Goal: Navigation & Orientation: Find specific page/section

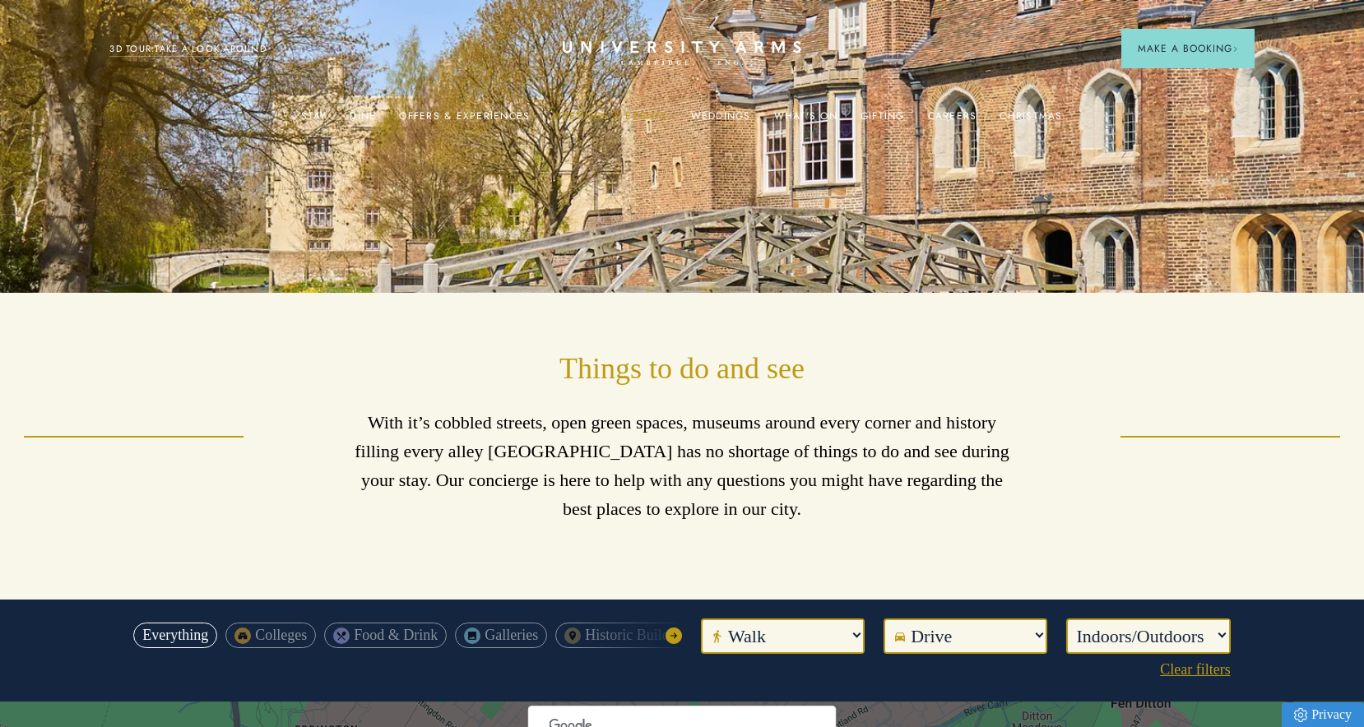
click at [598, 113] on link "Meetings & Events" at bounding box center [610, 120] width 114 height 21
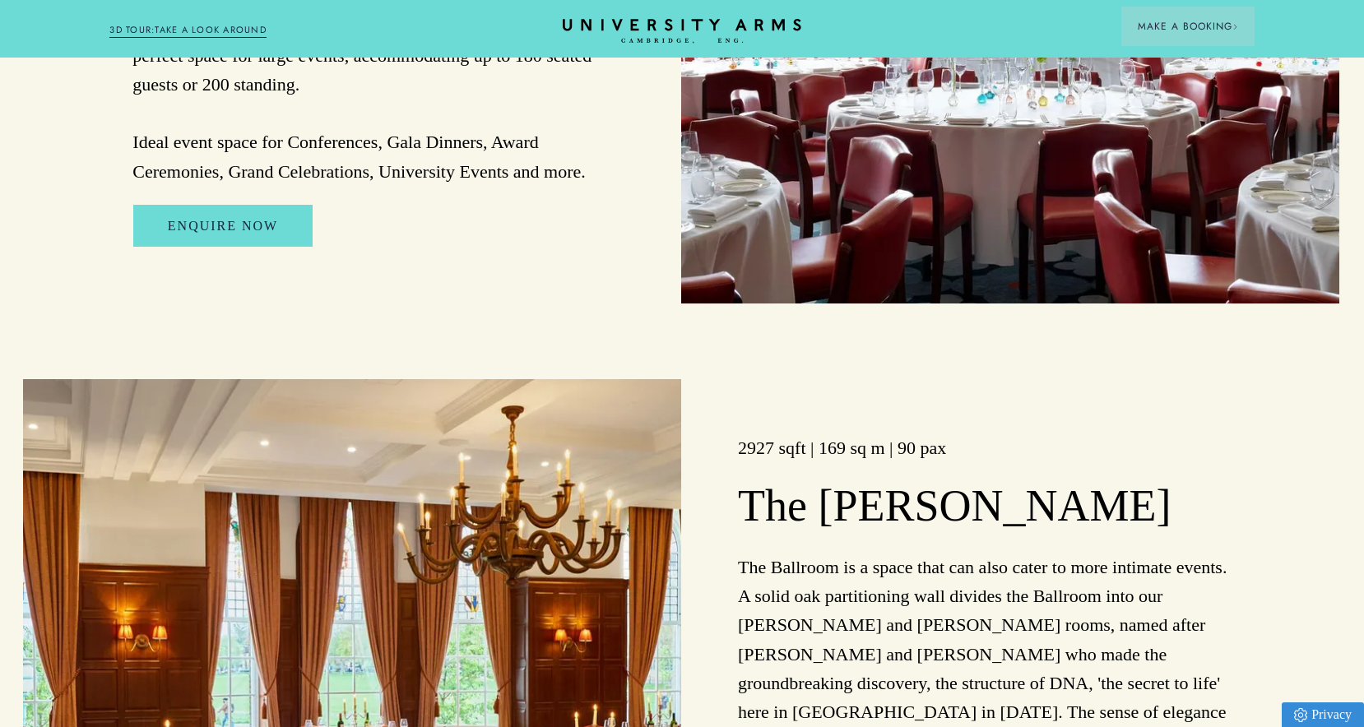
scroll to position [1771, 1]
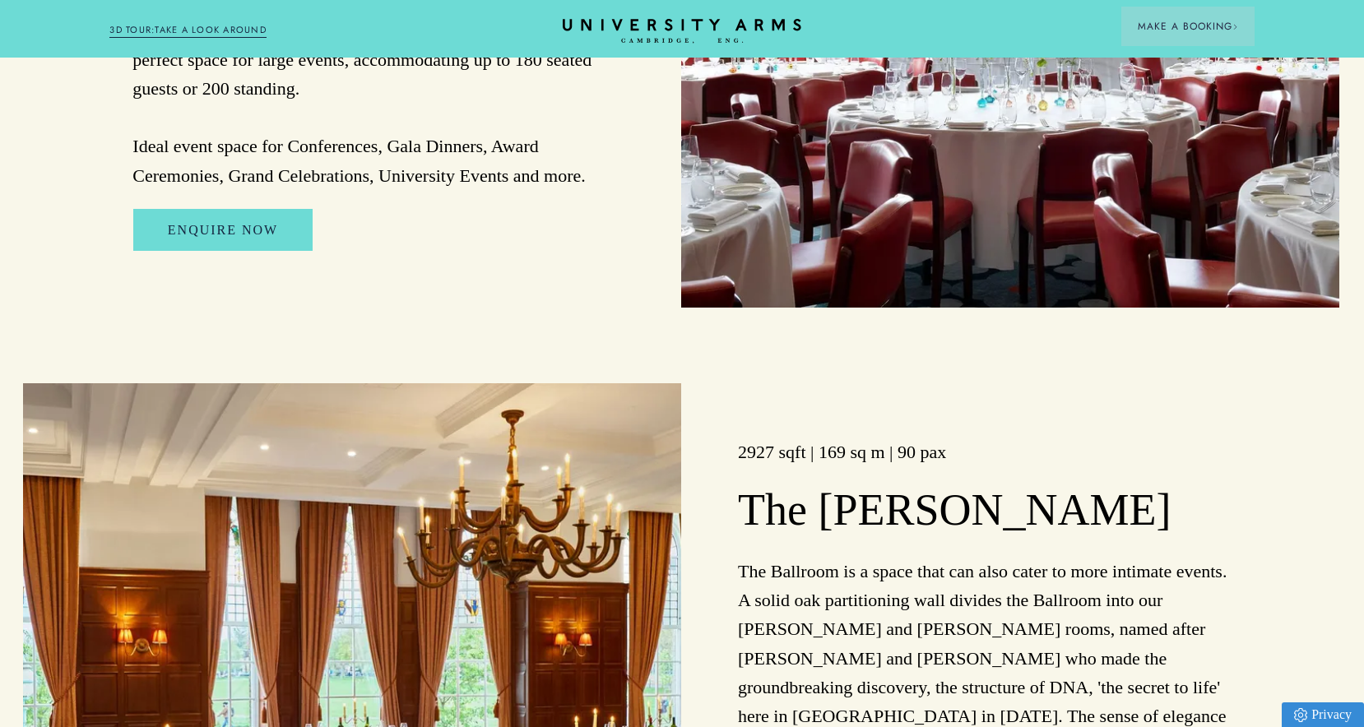
click at [195, 26] on link "3D TOUR:TAKE A LOOK AROUND" at bounding box center [187, 30] width 157 height 15
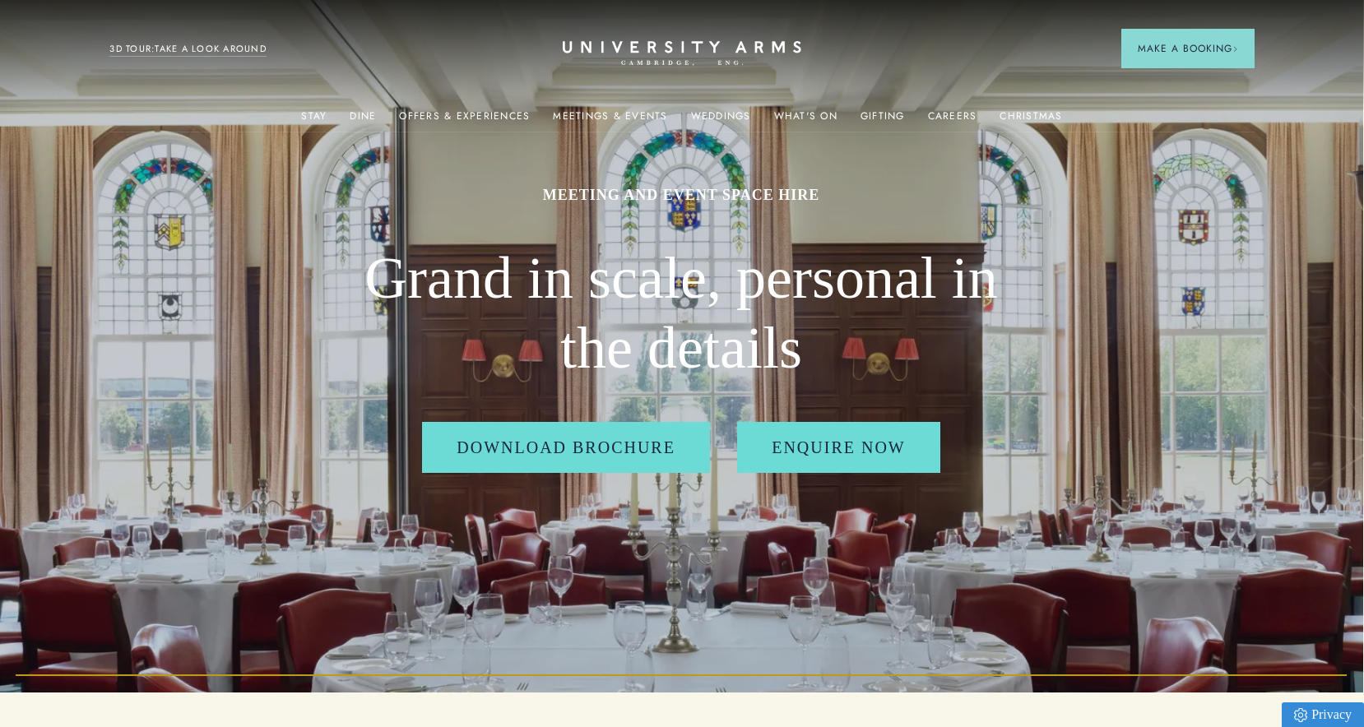
scroll to position [19, 1]
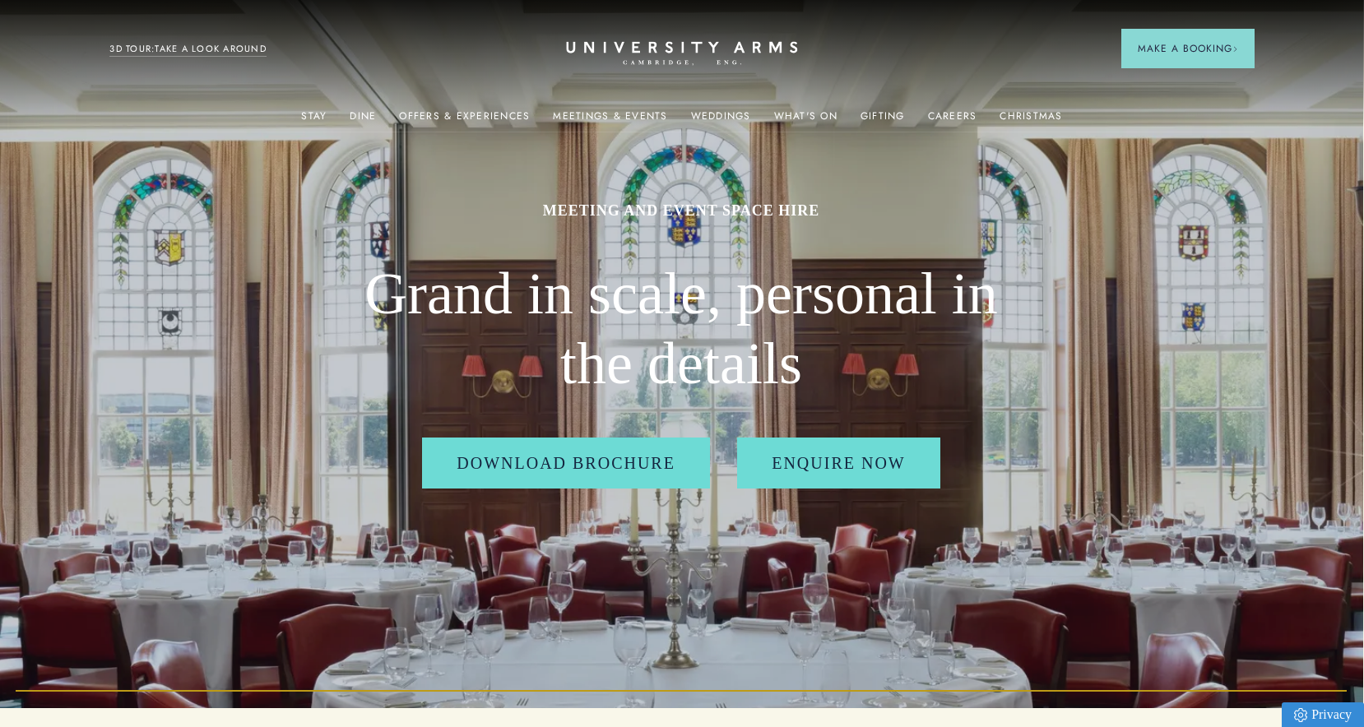
click at [577, 53] on icon "CAMBRIDGE’S LEADING LUXURY HOTEL SINCE [DATE]" at bounding box center [681, 53] width 231 height 25
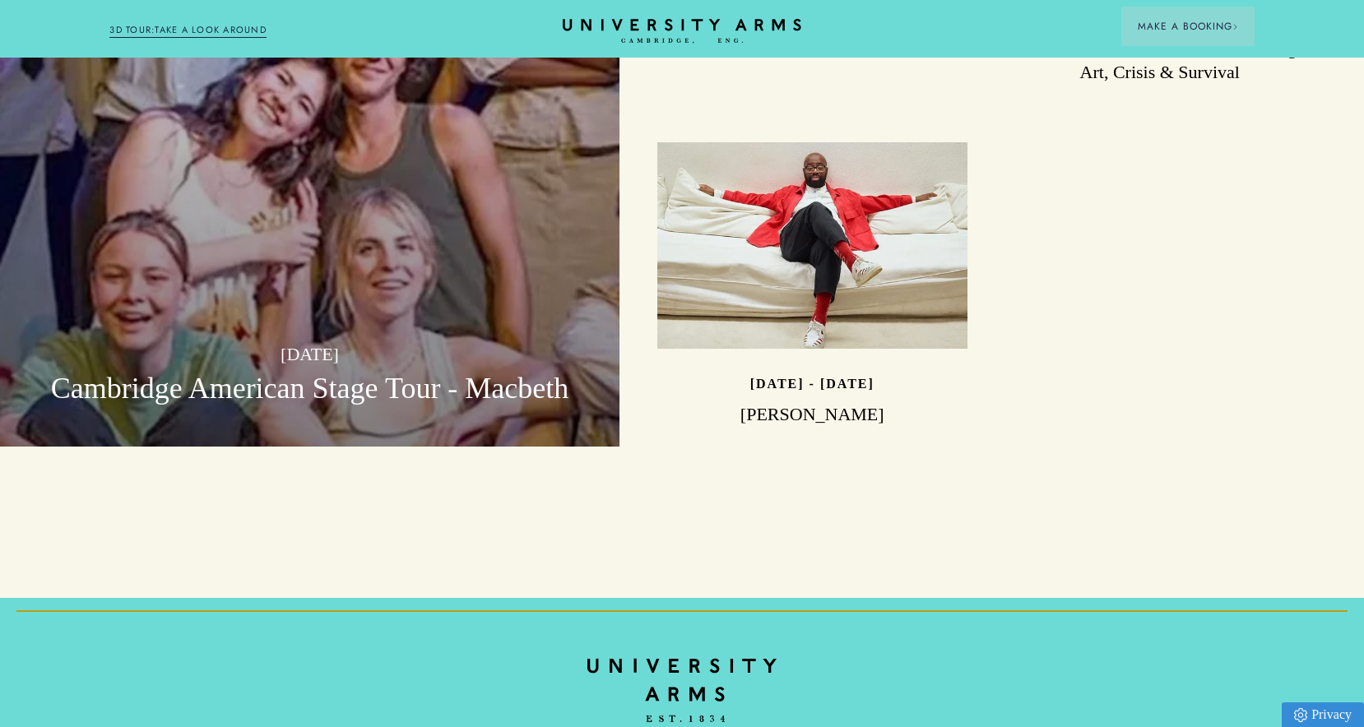
scroll to position [5140, 0]
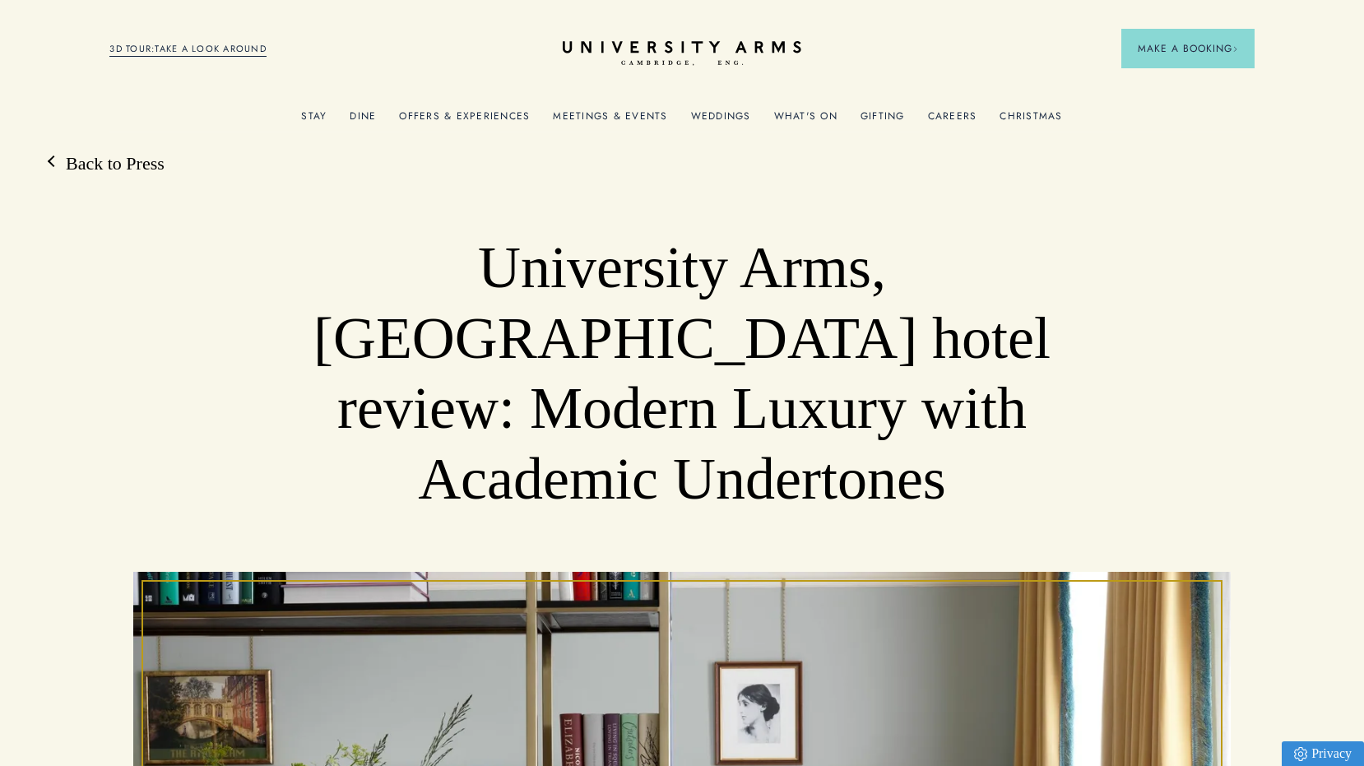
click at [567, 113] on link "Meetings & Events" at bounding box center [610, 120] width 114 height 21
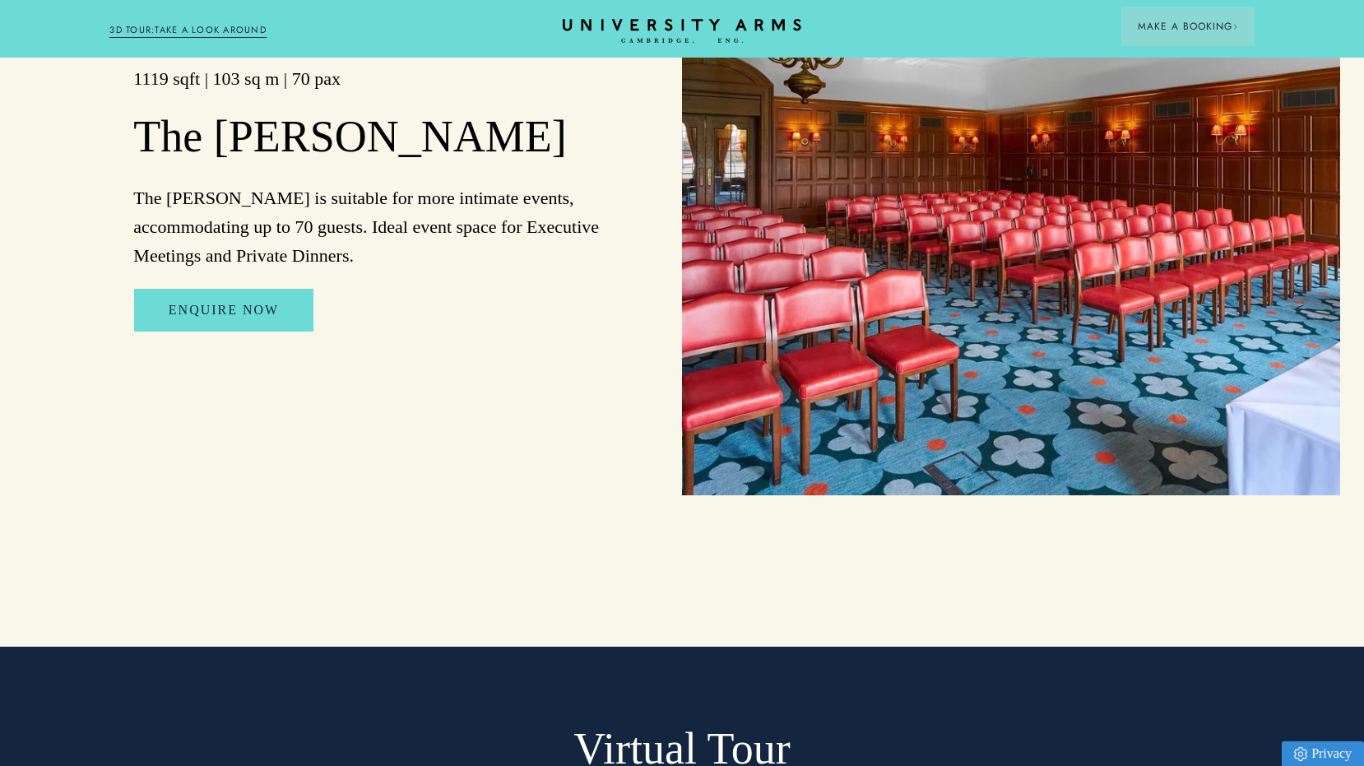
scroll to position [2839, 0]
